Goal: Browse casually: Explore the website without a specific task or goal

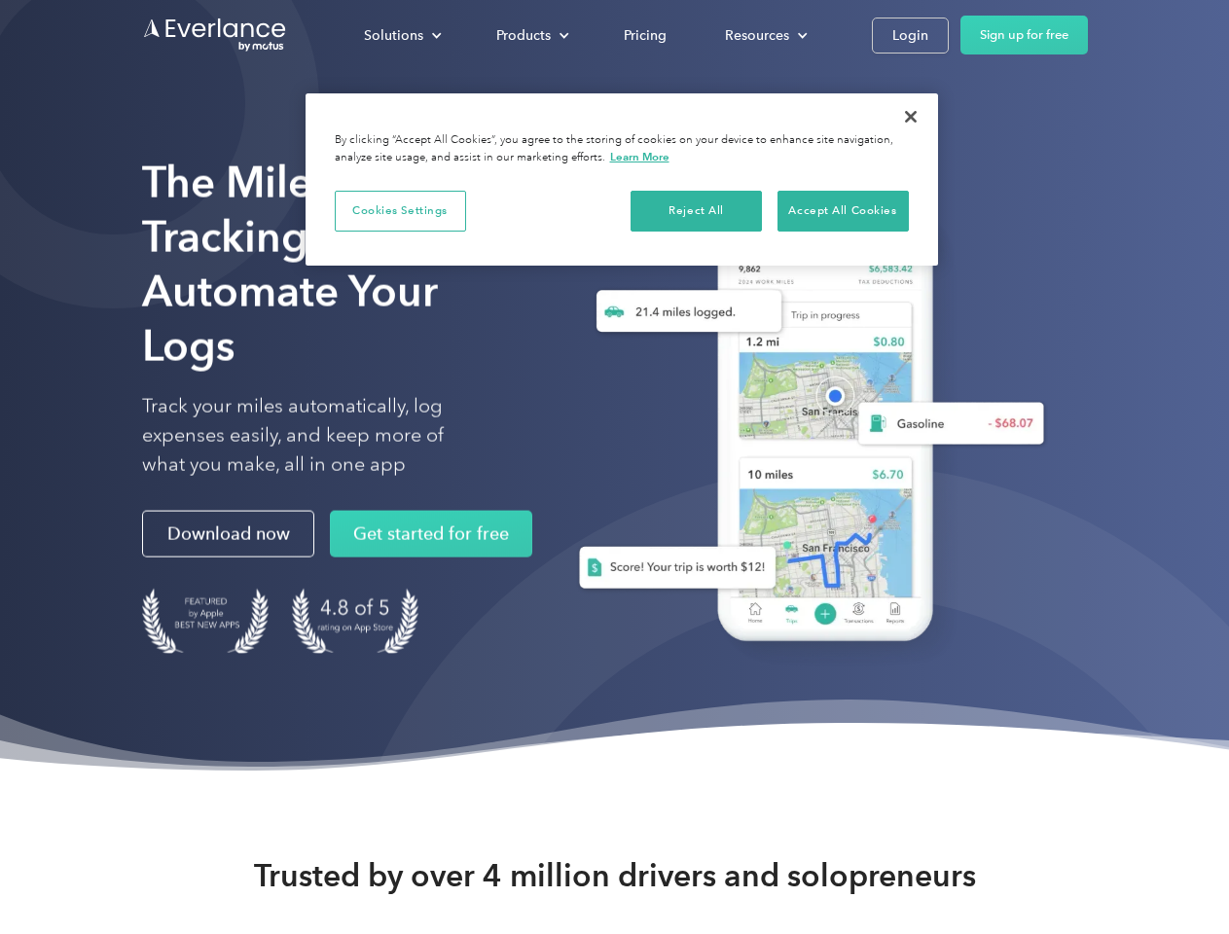
click at [402, 35] on div "Solutions" at bounding box center [393, 35] width 59 height 24
click at [530, 35] on div "Products" at bounding box center [523, 35] width 54 height 24
click at [764, 35] on div "Resources" at bounding box center [757, 35] width 64 height 24
click at [400, 210] on button "Cookies Settings" at bounding box center [400, 211] width 131 height 41
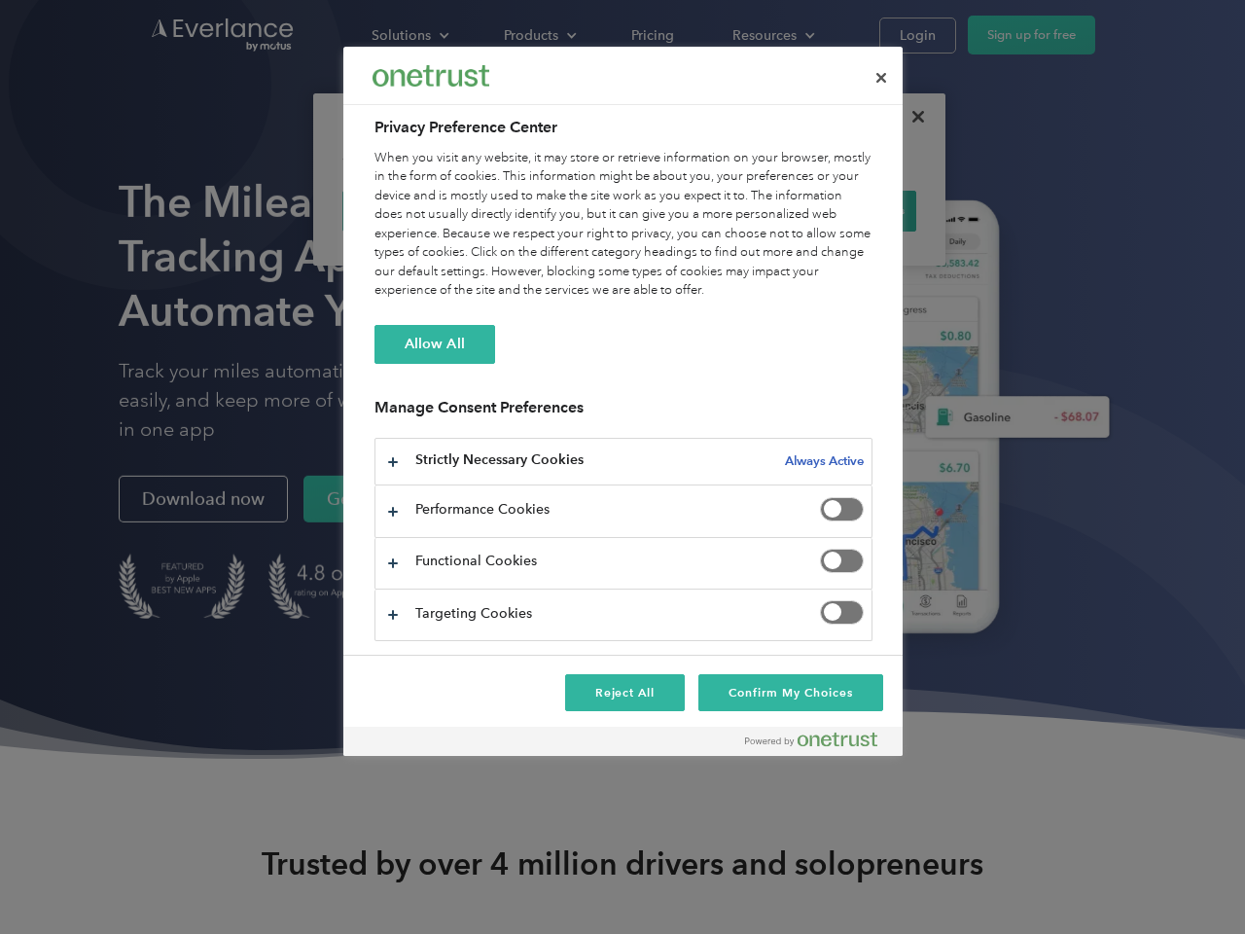
click at [697, 210] on div "When you visit any website, it may store or retrieve information on your browse…" at bounding box center [624, 225] width 498 height 152
click at [842, 210] on div "When you visit any website, it may store or retrieve information on your browse…" at bounding box center [624, 225] width 498 height 152
click at [911, 117] on div at bounding box center [622, 467] width 1245 height 934
